Goal: Information Seeking & Learning: Learn about a topic

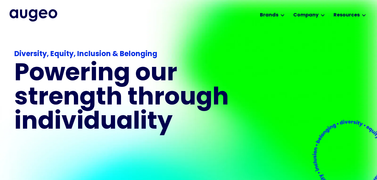
click at [284, 107] on div "Diversity, Equity, Inclusion & Belonging Powering our strength through individu…" at bounding box center [188, 126] width 349 height 193
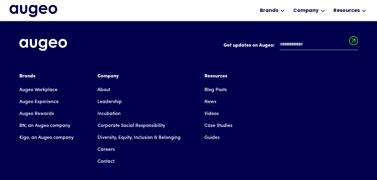
scroll to position [1383, 0]
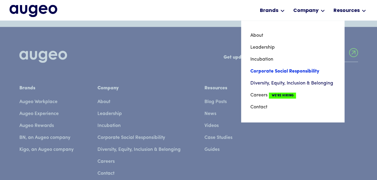
click at [303, 69] on link "Corporate Social Responsibility" at bounding box center [292, 71] width 85 height 12
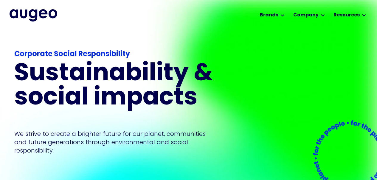
click at [306, 67] on div "Corporate Social Responsibility Sustainability & social impacts We strive to cr…" at bounding box center [188, 118] width 349 height 177
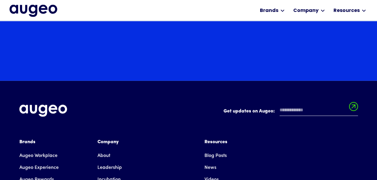
scroll to position [1874, 0]
